Goal: Transaction & Acquisition: Book appointment/travel/reservation

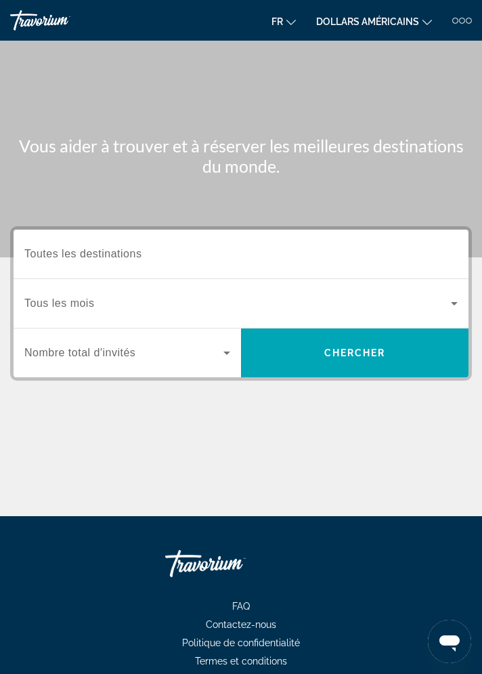
click at [112, 247] on input "Destination Toutes les destinations" at bounding box center [240, 255] width 433 height 16
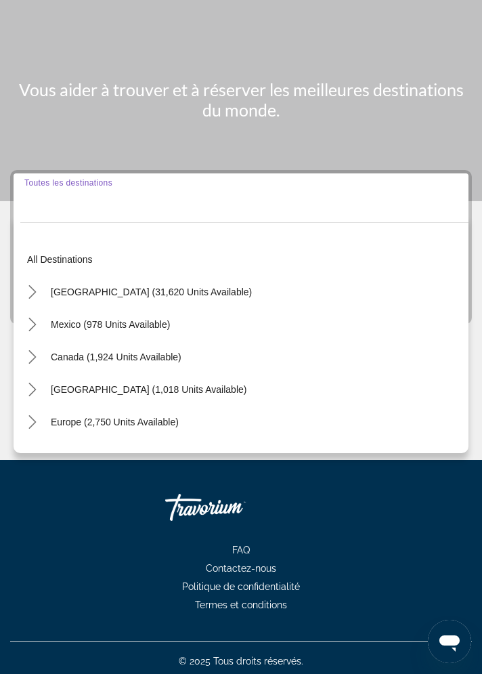
scroll to position [65, 0]
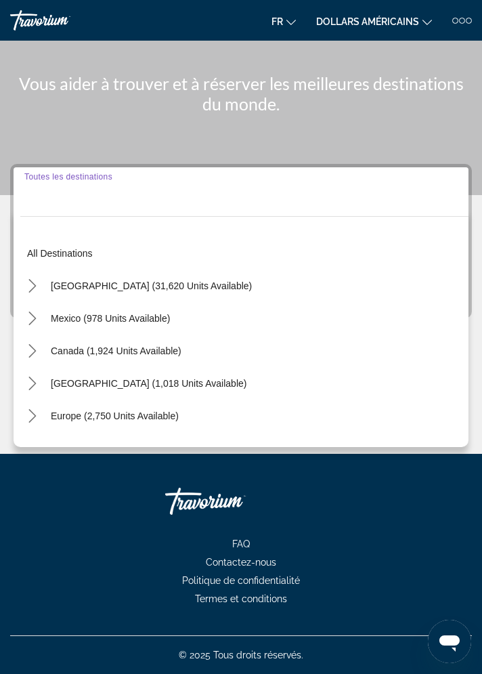
click at [74, 416] on span "Europe (2,750 units available)" at bounding box center [115, 415] width 128 height 11
type input "**********"
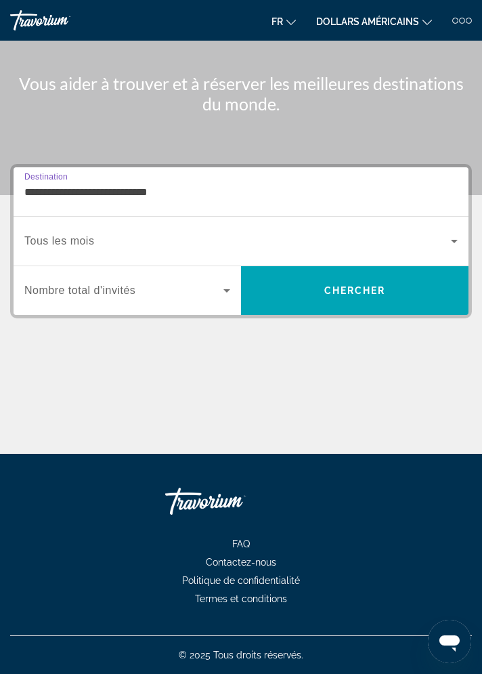
click at [63, 240] on span "Tous les mois" at bounding box center [59, 241] width 70 height 12
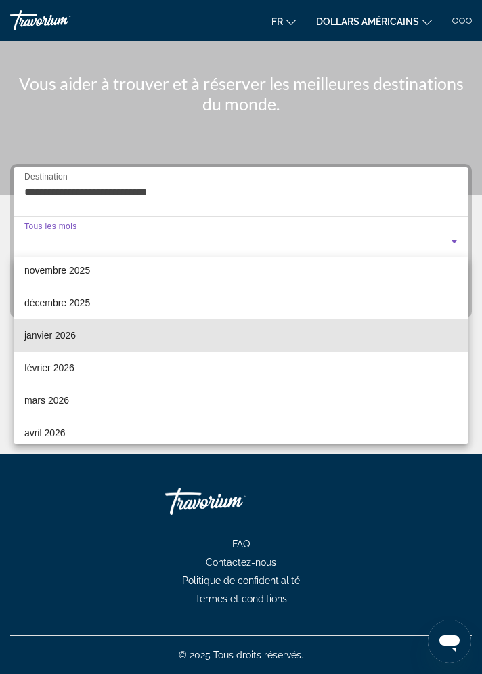
scroll to position [79, 0]
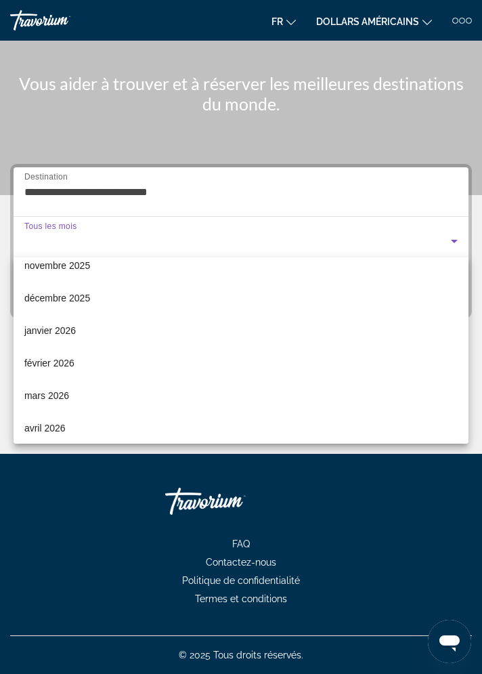
click at [39, 427] on font "avril 2026" at bounding box center [44, 428] width 41 height 11
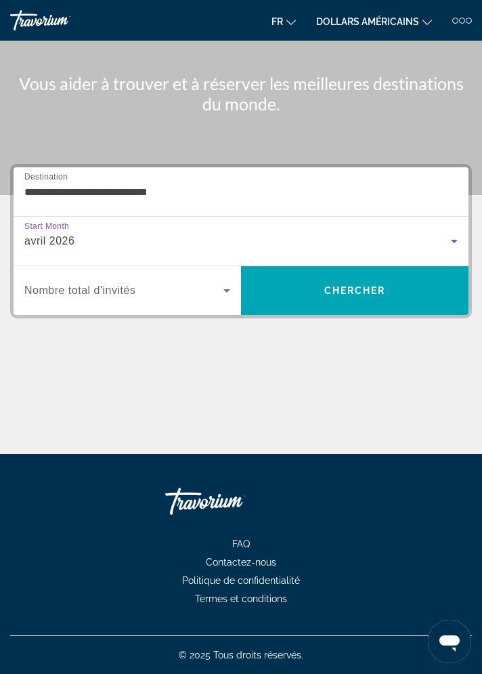
click at [123, 294] on span "Widget de recherche" at bounding box center [123, 290] width 199 height 16
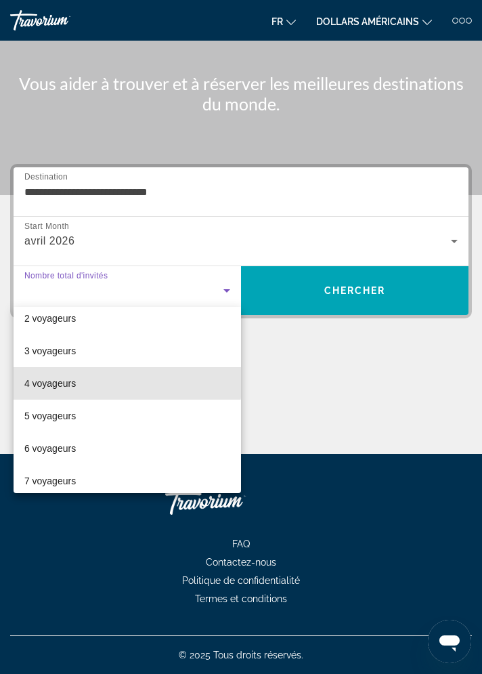
scroll to position [59, 0]
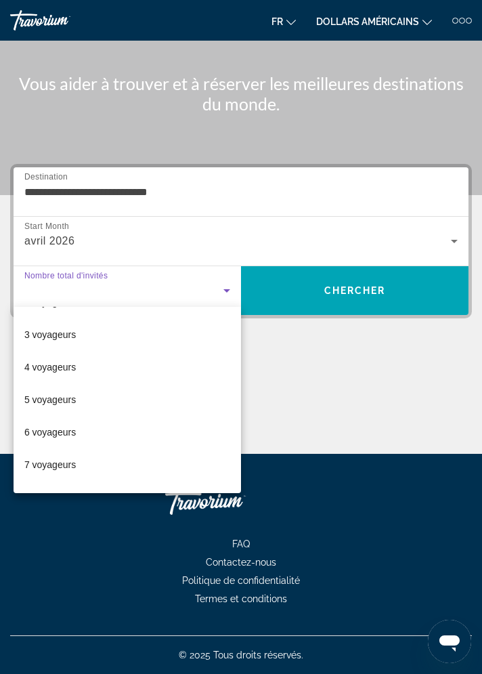
click at [37, 425] on span "6 voyageurs" at bounding box center [49, 432] width 51 height 16
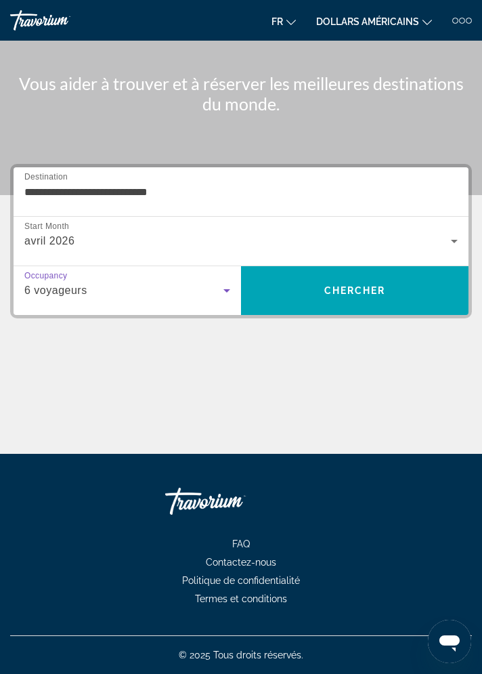
click at [304, 303] on span "Recherche" at bounding box center [355, 290] width 228 height 33
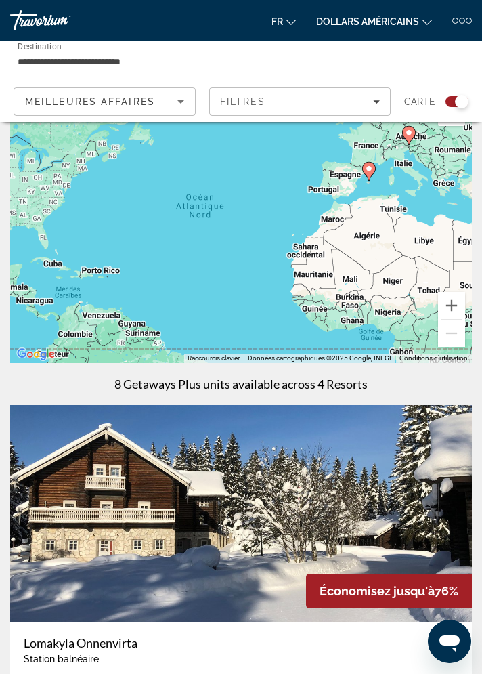
scroll to position [43, 0]
click at [462, 19] on div at bounding box center [462, 21] width 6 height 6
click at [460, 18] on div at bounding box center [462, 21] width 20 height 6
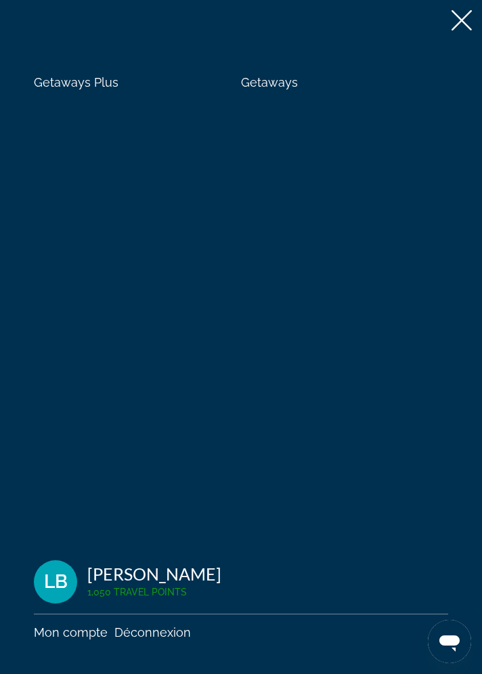
click at [466, 20] on icon at bounding box center [462, 20] width 20 height 20
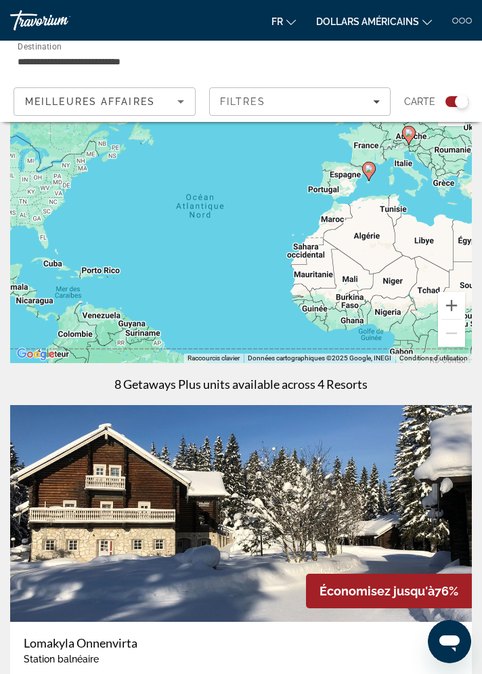
click at [25, 18] on div "Travorium" at bounding box center [61, 20] width 102 height 20
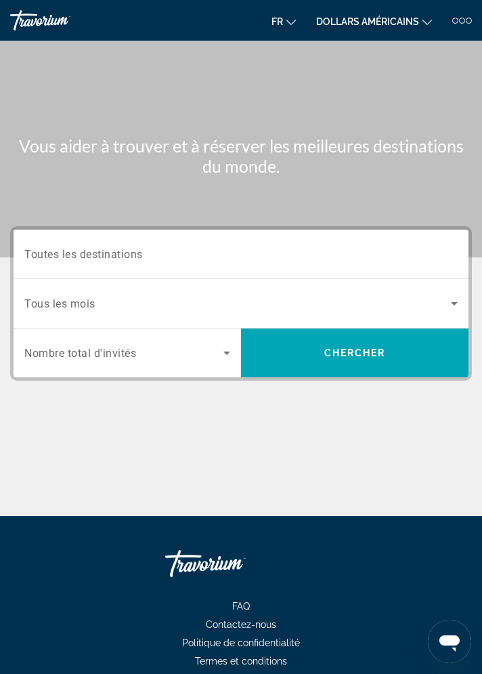
click at [83, 257] on span "Toutes les destinations" at bounding box center [83, 253] width 119 height 13
click at [83, 257] on input "Destination Toutes les destinations" at bounding box center [240, 255] width 433 height 16
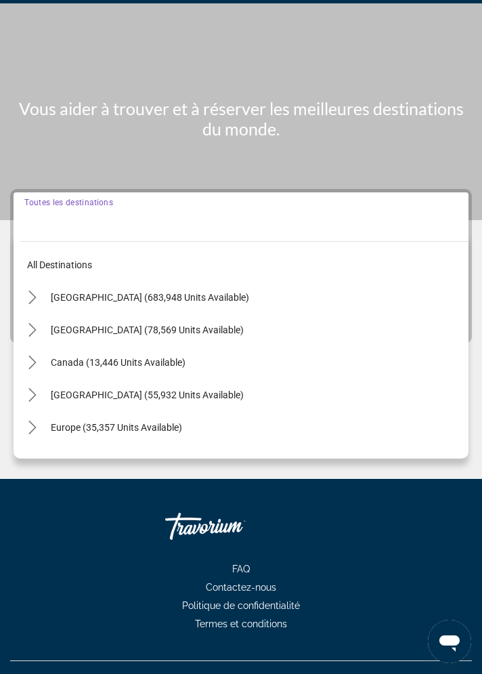
scroll to position [65, 0]
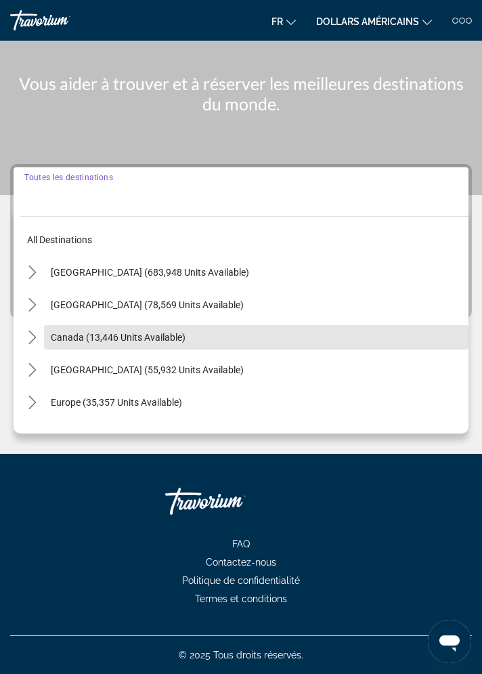
click at [72, 337] on span "Canada (13,446 units available)" at bounding box center [118, 337] width 135 height 11
type input "**********"
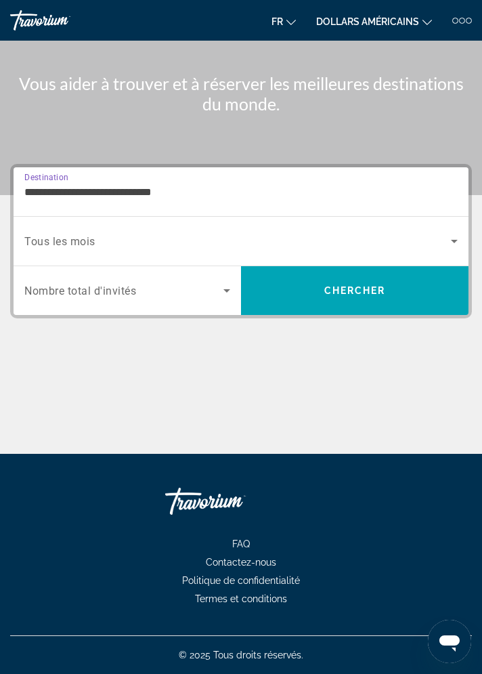
click at [71, 291] on span "Nombre total d'invités" at bounding box center [80, 290] width 112 height 13
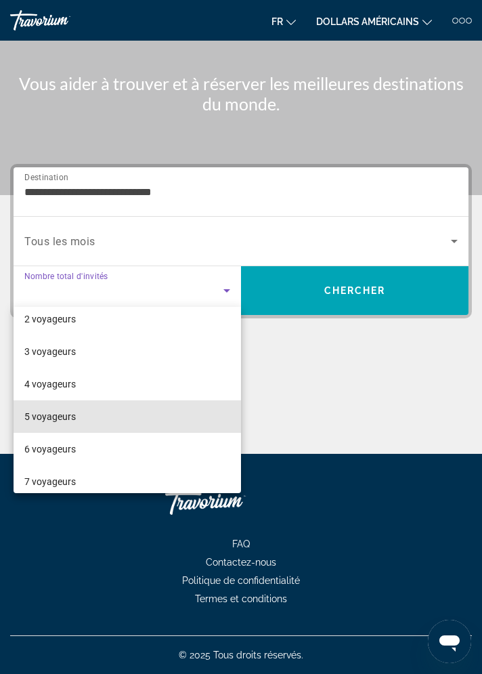
scroll to position [85, 0]
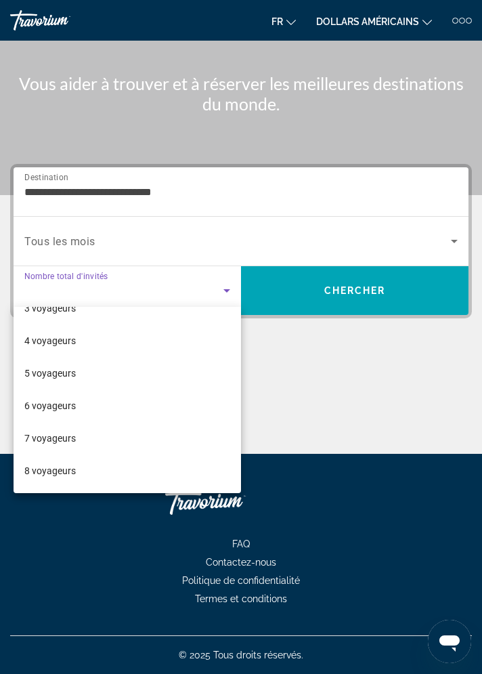
click at [56, 401] on font "6 voyageurs" at bounding box center [49, 405] width 51 height 11
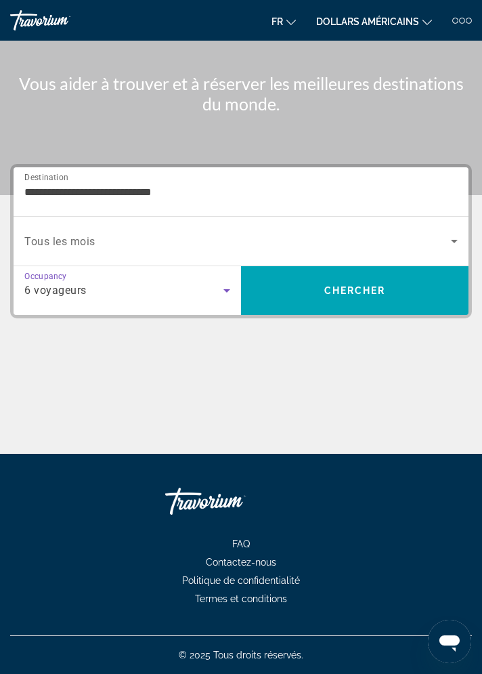
click at [291, 283] on span "Search" at bounding box center [355, 290] width 228 height 33
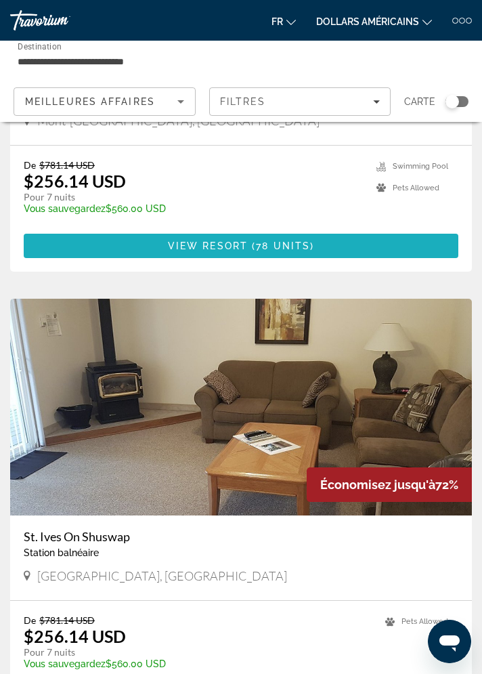
scroll to position [3477, 0]
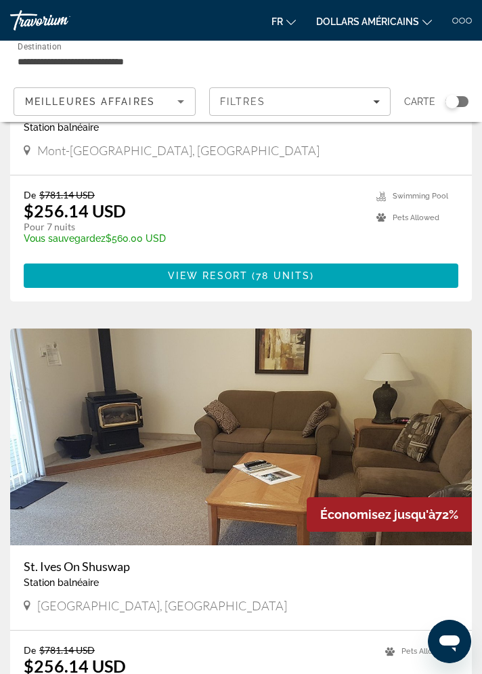
click at [54, 48] on span "Destination" at bounding box center [40, 45] width 44 height 9
click at [54, 54] on input "**********" at bounding box center [163, 62] width 291 height 16
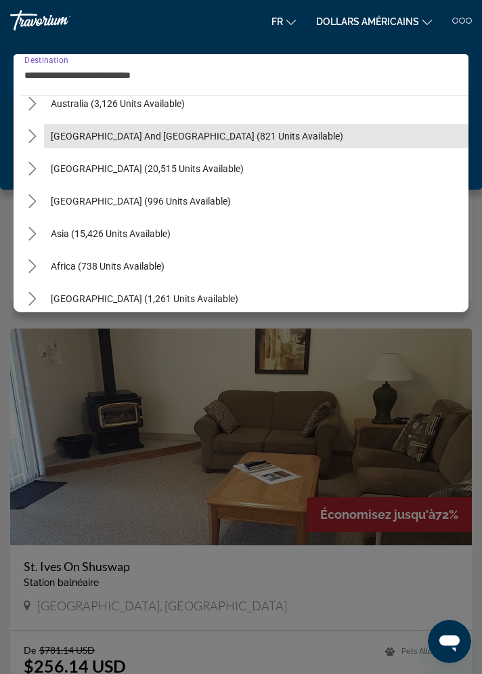
scroll to position [284, 0]
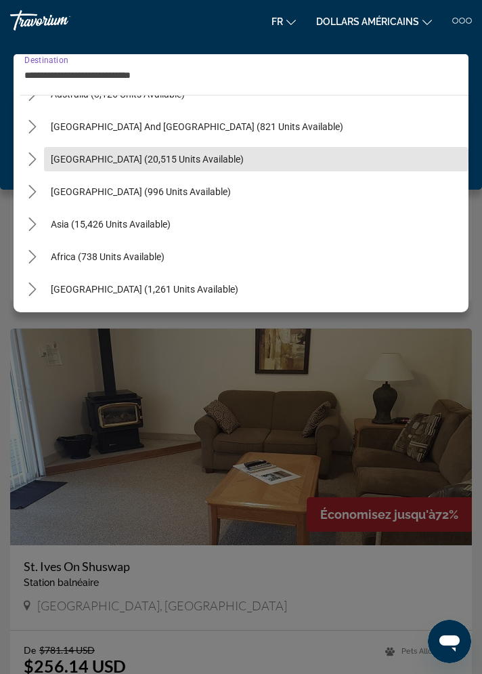
click at [79, 156] on span "[GEOGRAPHIC_DATA] (20,515 units available)" at bounding box center [147, 159] width 193 height 11
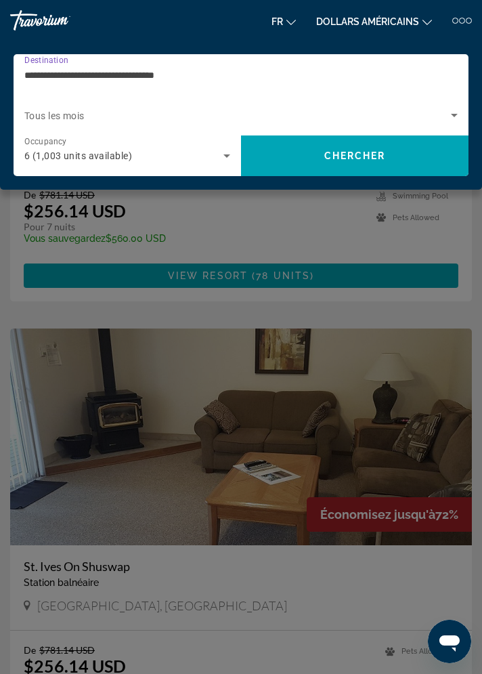
click at [57, 72] on input "**********" at bounding box center [237, 75] width 427 height 16
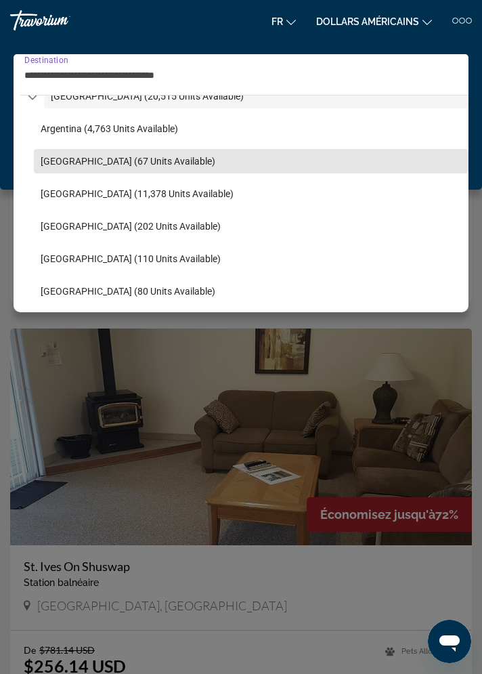
scroll to position [356, 0]
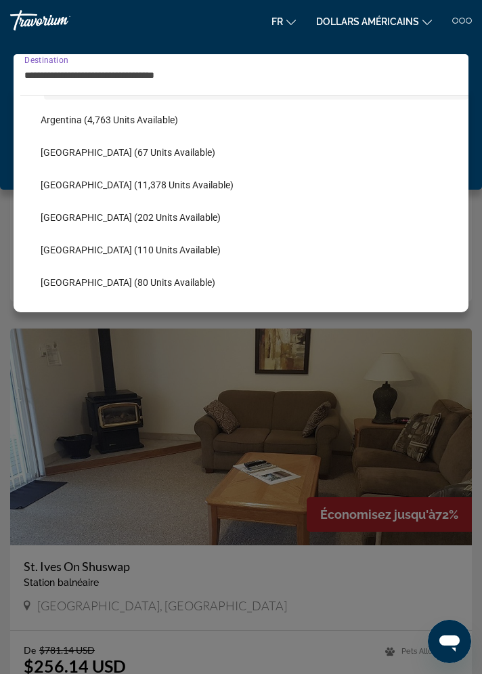
click at [63, 185] on span "[GEOGRAPHIC_DATA] (11,378 units available)" at bounding box center [137, 184] width 193 height 11
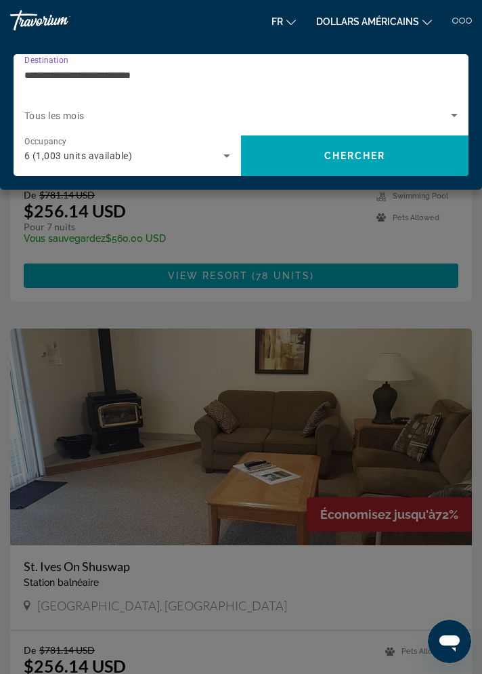
click at [288, 155] on span "Search" at bounding box center [355, 156] width 228 height 33
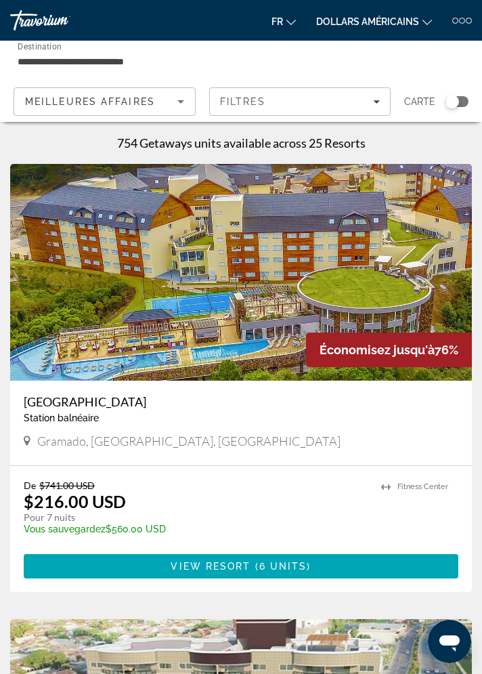
click at [60, 55] on input "**********" at bounding box center [163, 62] width 291 height 16
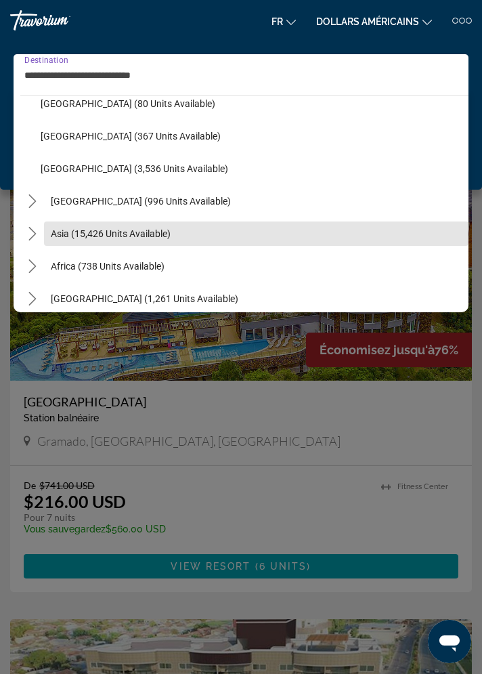
scroll to position [480, 0]
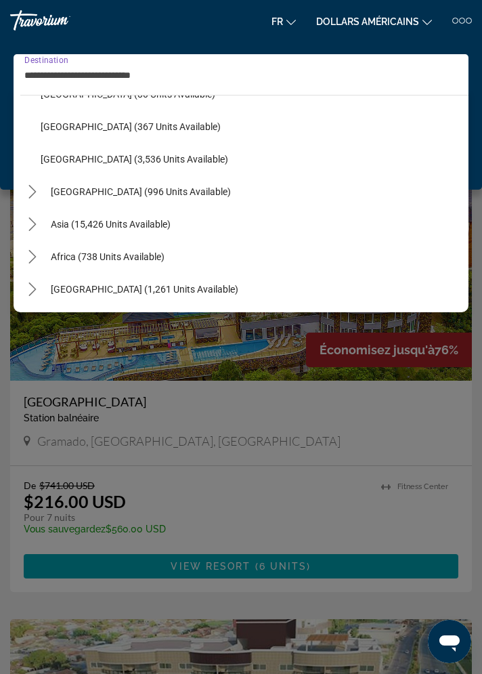
click at [73, 259] on span "Africa (738 units available)" at bounding box center [108, 256] width 114 height 11
type input "**********"
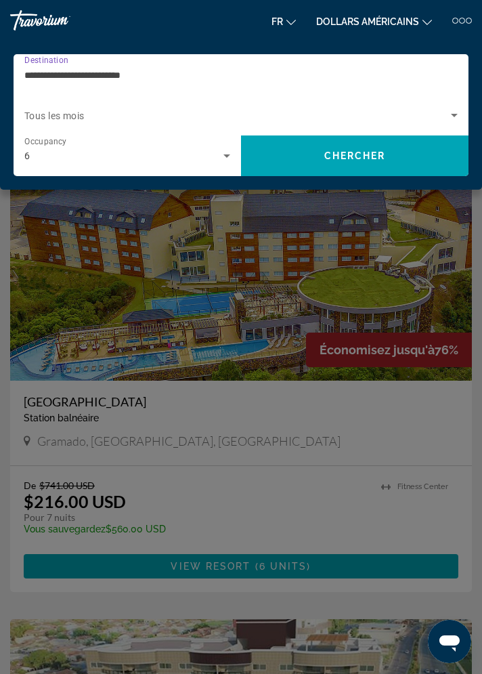
click at [293, 156] on span "Search" at bounding box center [355, 156] width 228 height 33
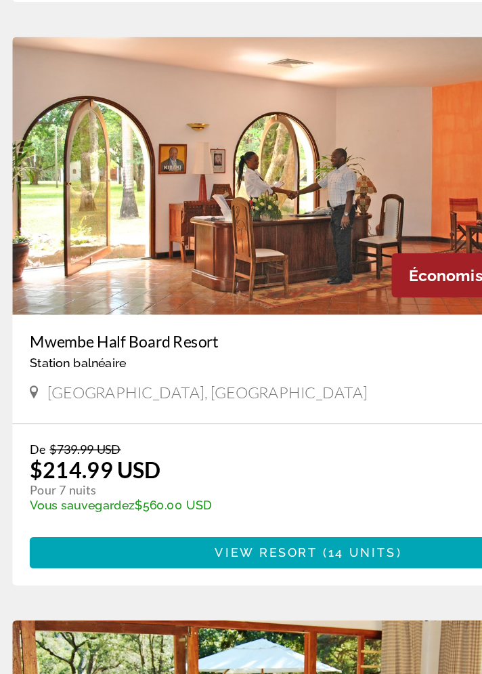
scroll to position [918, 0]
click at [26, 400] on h3 "Mwembe Half Board Resort" at bounding box center [241, 394] width 435 height 15
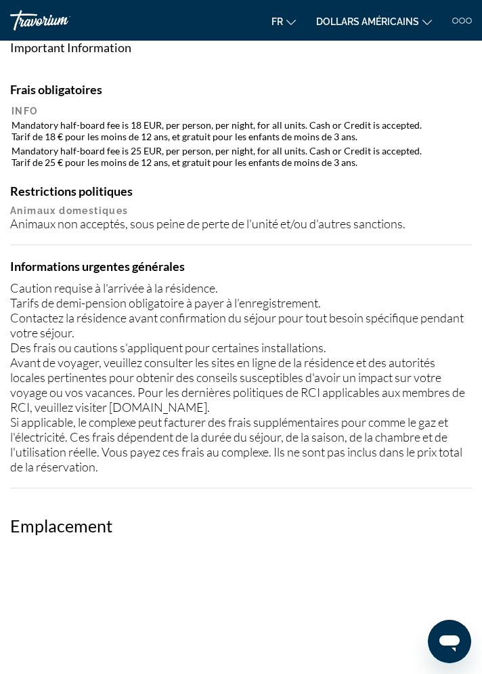
scroll to position [2, 0]
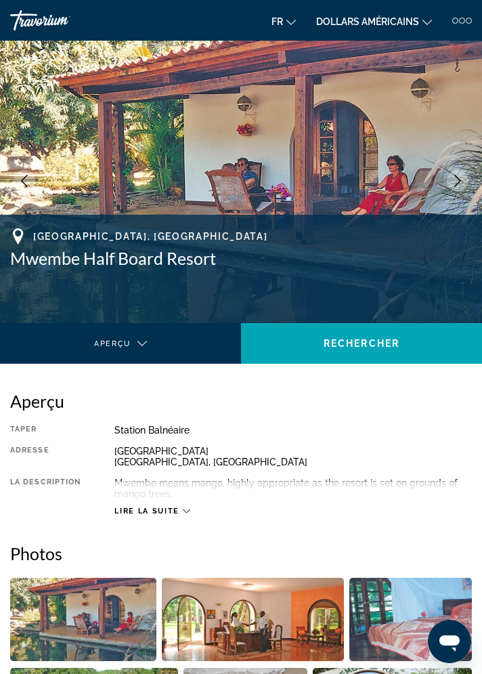
click at [152, 513] on span "Lire la suite" at bounding box center [146, 511] width 64 height 9
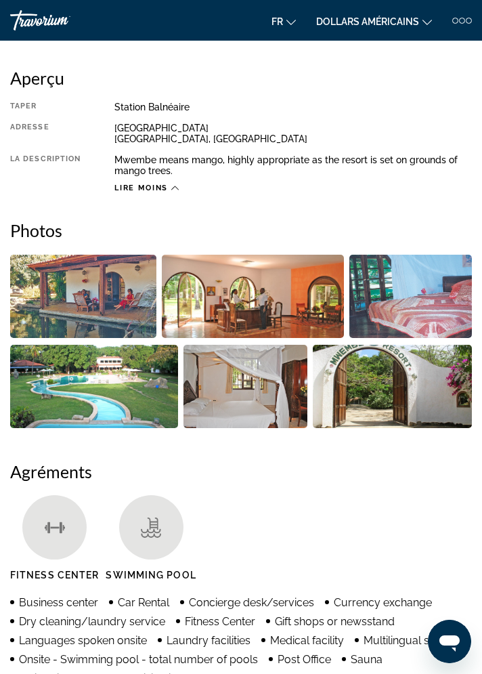
scroll to position [0, 0]
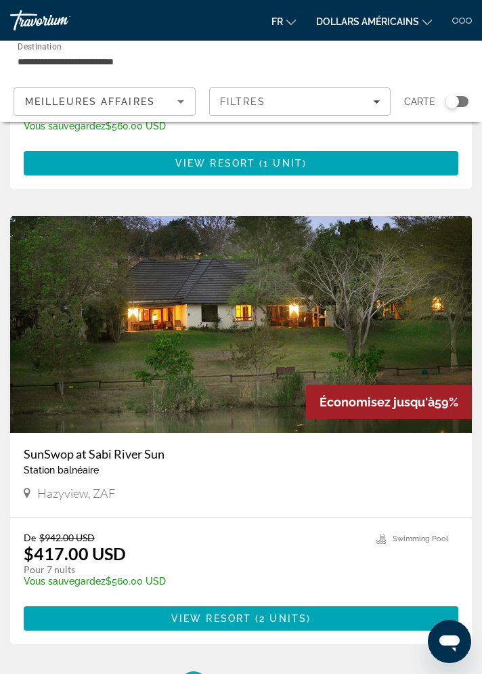
scroll to position [4953, 0]
